Goal: Find specific page/section: Find specific page/section

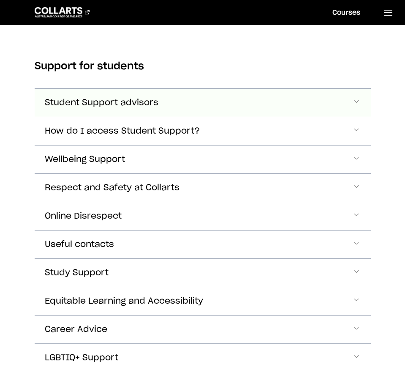
scroll to position [186, 0]
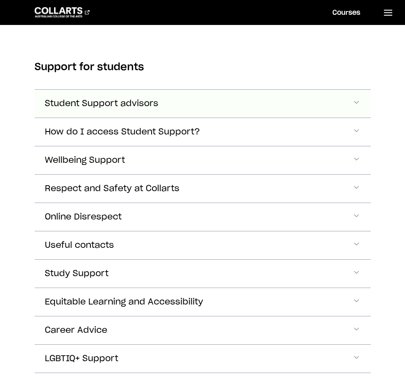
click at [136, 99] on span "Student Support advisors" at bounding box center [102, 104] width 114 height 10
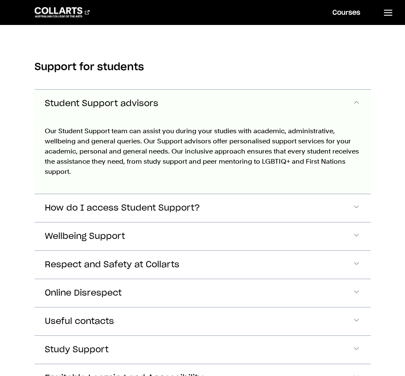
scroll to position [189, 0]
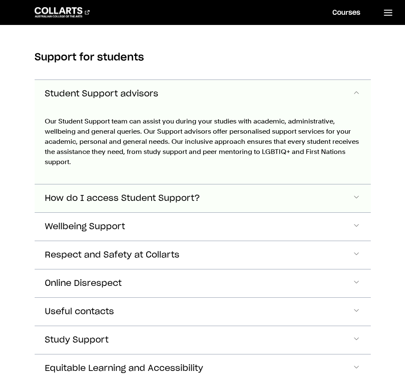
click at [158, 99] on span "How do I access Student Support?" at bounding box center [102, 94] width 114 height 10
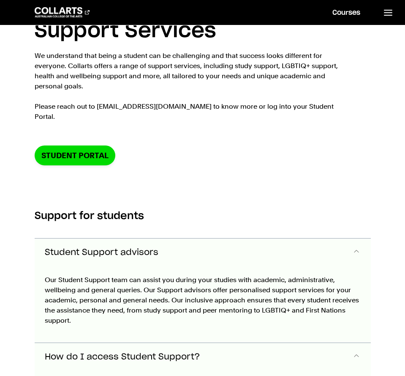
scroll to position [0, 0]
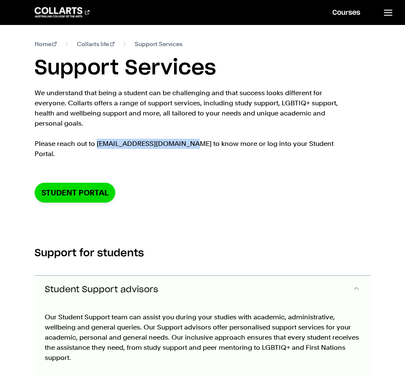
drag, startPoint x: 96, startPoint y: 144, endPoint x: 176, endPoint y: 144, distance: 79.9
click at [176, 144] on p "We understand that being a student can be challenging and that success looks di…" at bounding box center [189, 123] width 308 height 71
click at [179, 154] on section "Home Collarts [MEDICAL_DATA] Services Support Services We understand that being…" at bounding box center [203, 127] width 336 height 204
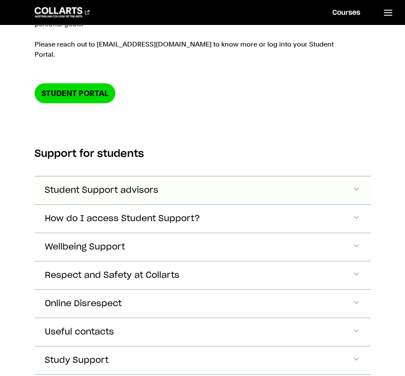
click at [137, 185] on span "Student Support advisors" at bounding box center [102, 190] width 114 height 10
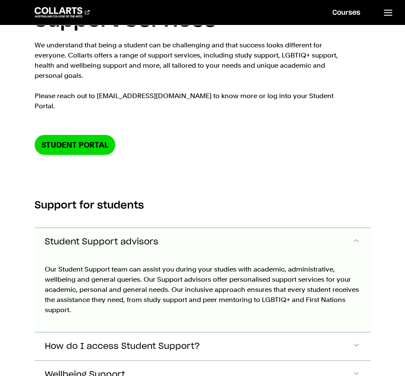
scroll to position [48, 0]
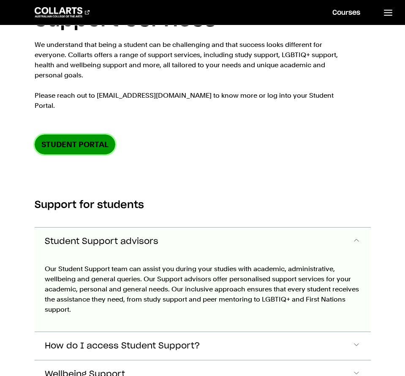
click at [72, 134] on link "Student Portal" at bounding box center [75, 144] width 81 height 20
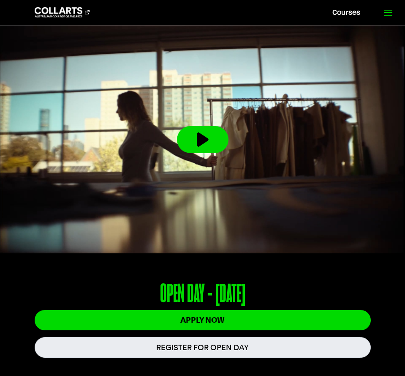
click at [391, 11] on icon at bounding box center [388, 13] width 10 height 10
